Goal: Task Accomplishment & Management: Complete application form

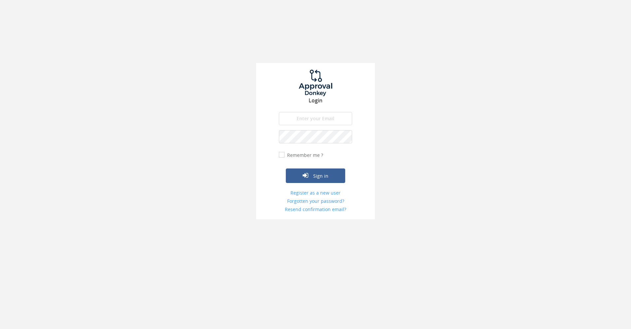
type input "[EMAIL_ADDRESS][DOMAIN_NAME]"
click at [333, 179] on button "Sign in" at bounding box center [315, 175] width 59 height 15
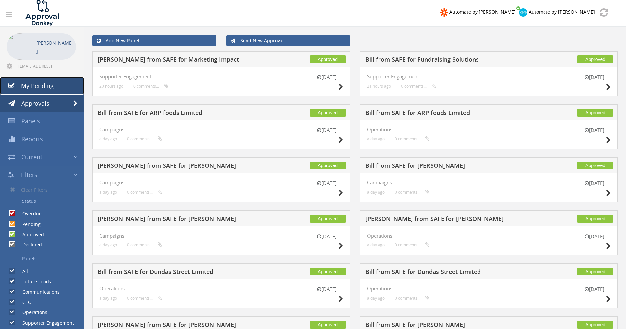
click at [41, 89] on span "My Pending" at bounding box center [37, 86] width 33 height 8
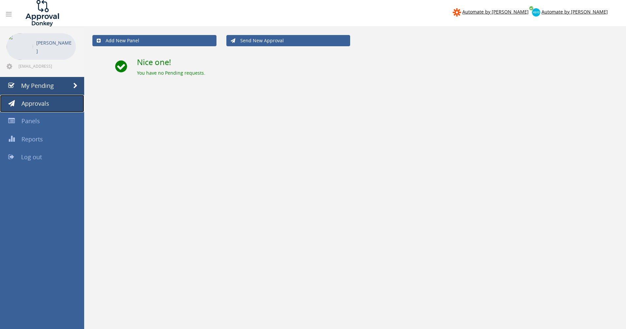
click at [41, 110] on link "Approvals" at bounding box center [42, 104] width 84 height 18
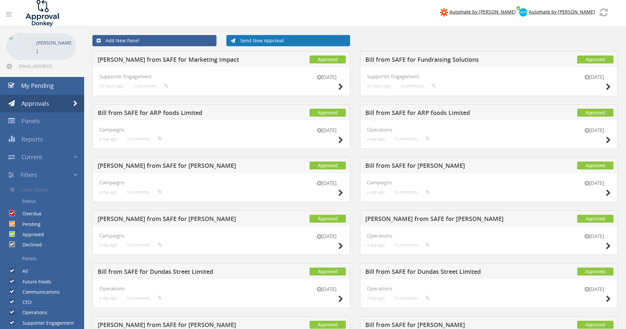
click at [244, 42] on link "Send New Approval" at bounding box center [288, 40] width 124 height 11
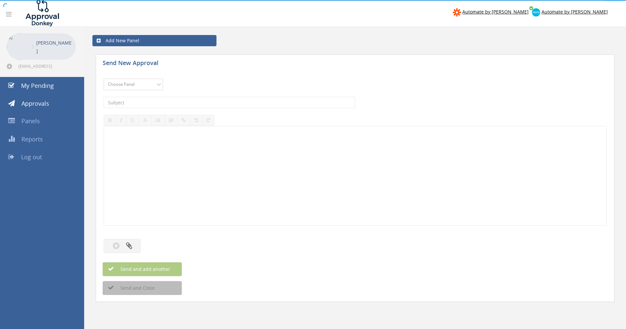
click at [160, 85] on select "Choose Panel Future Foods Communications CEO Operations Supporter Engagement Ca…" at bounding box center [133, 85] width 59 height 12
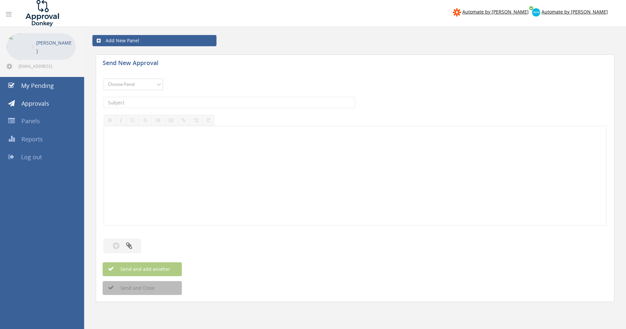
select select "14067"
click at [157, 108] on div "The subject is required." at bounding box center [355, 102] width 503 height 18
click at [158, 106] on input "text" at bounding box center [229, 102] width 251 height 11
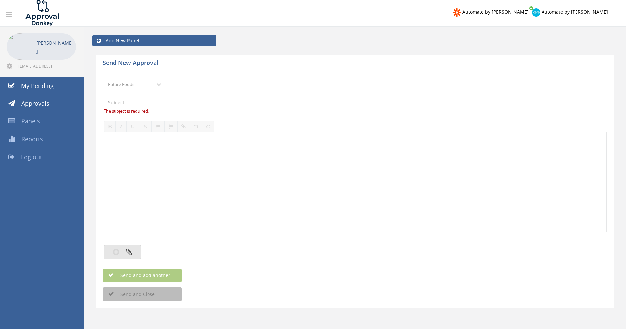
click at [127, 239] on div "Choose Panel Future Foods Communications CEO Operations Supporter Engagement Ca…" at bounding box center [355, 168] width 503 height 186
click at [136, 261] on div "Choose Panel Future Foods Communications CEO Operations Supporter Engagement Ca…" at bounding box center [355, 168] width 503 height 186
click at [132, 253] on button "button" at bounding box center [122, 252] width 37 height 14
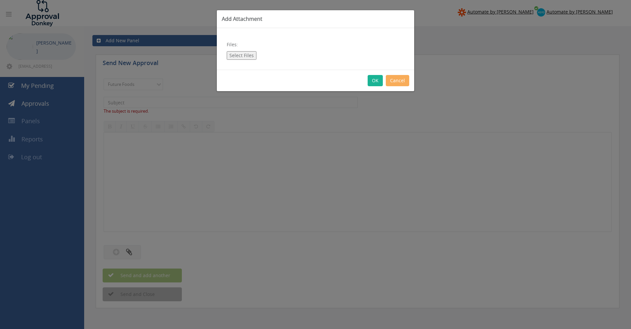
click at [242, 55] on button "Select Files" at bounding box center [242, 55] width 30 height 9
click at [397, 83] on button "Cancel" at bounding box center [397, 80] width 23 height 11
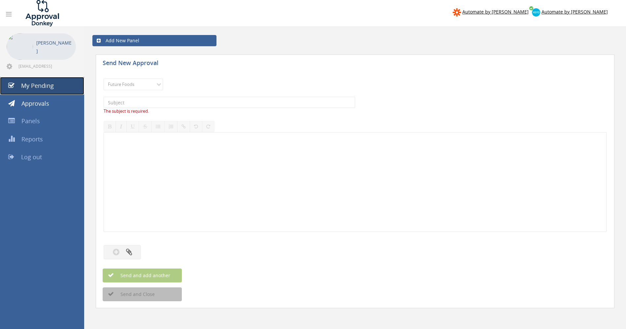
click at [40, 85] on span "My Pending" at bounding box center [37, 86] width 33 height 8
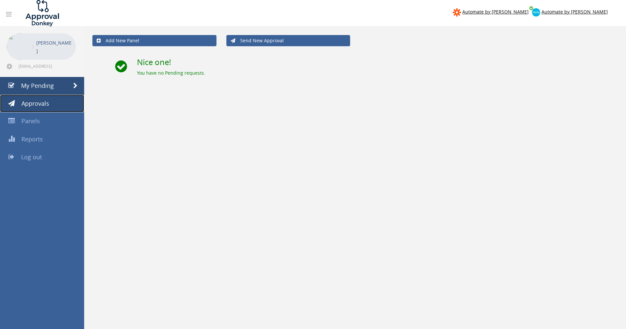
click at [41, 107] on link "Approvals" at bounding box center [42, 104] width 84 height 18
